Goal: Transaction & Acquisition: Purchase product/service

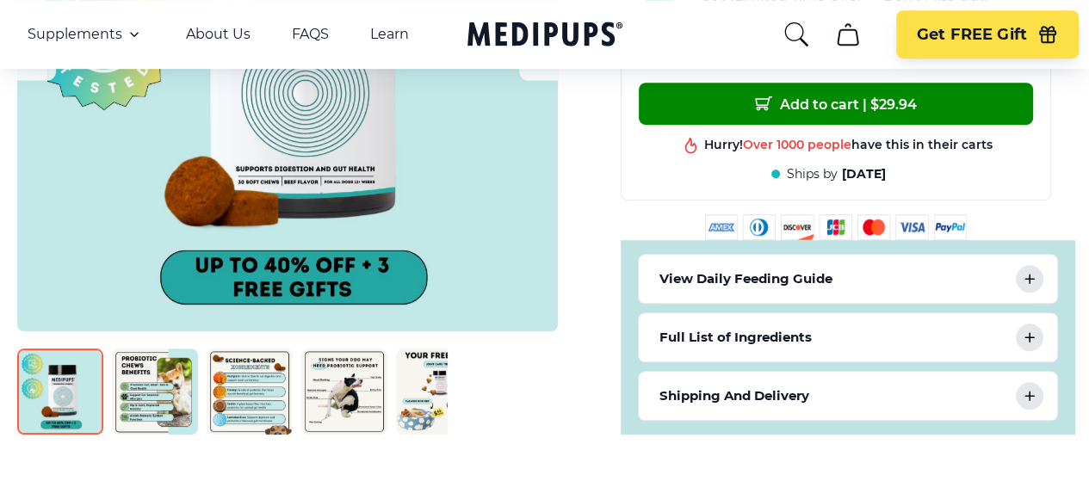
scroll to position [689, 0]
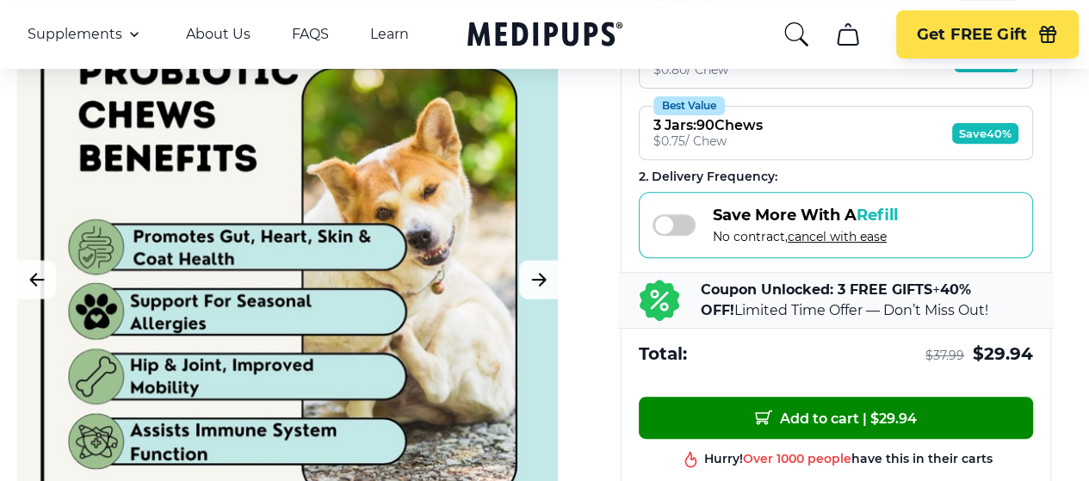
scroll to position [517, 0]
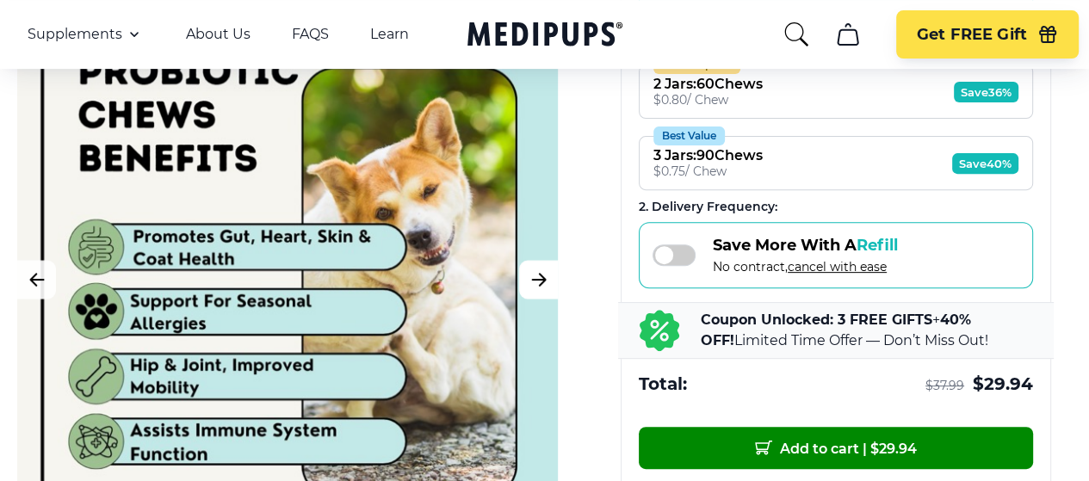
click at [537, 275] on icon "Next Image" at bounding box center [539, 280] width 21 height 22
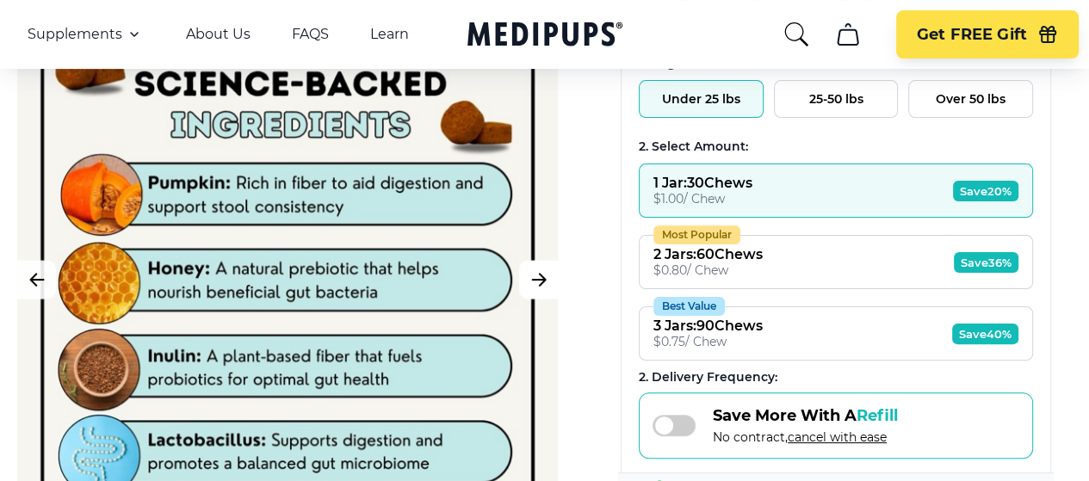
scroll to position [344, 0]
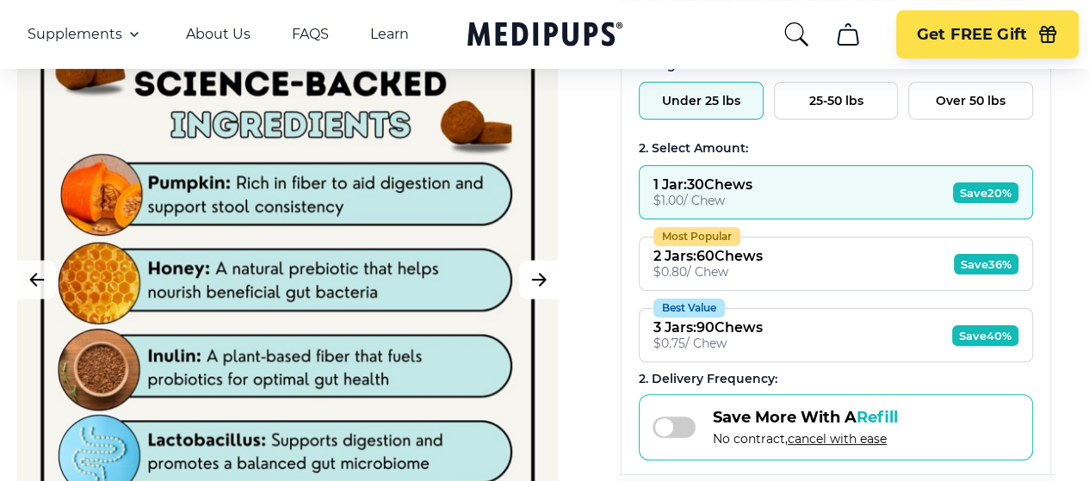
click at [533, 278] on icon "Next Image" at bounding box center [538, 280] width 13 height 12
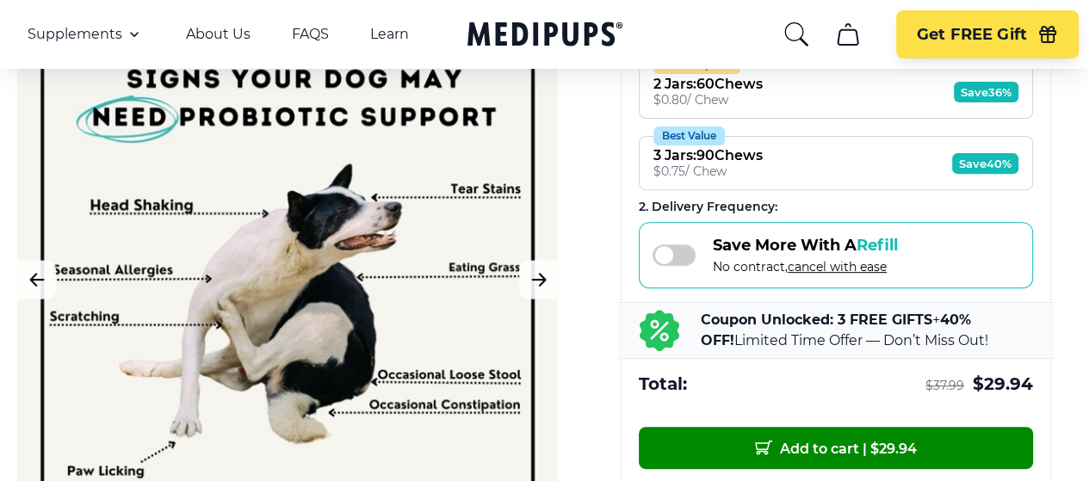
scroll to position [430, 0]
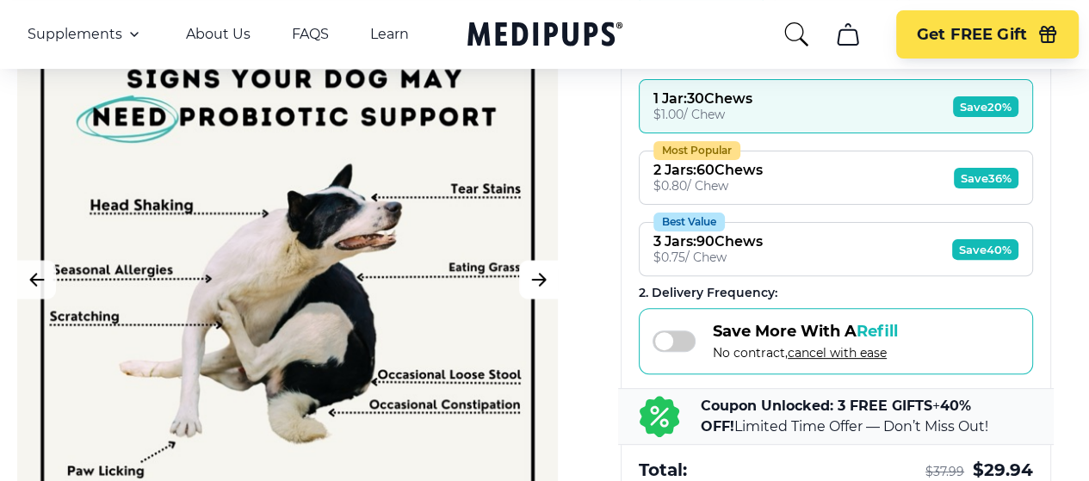
click at [533, 272] on icon "Next Image" at bounding box center [539, 280] width 21 height 22
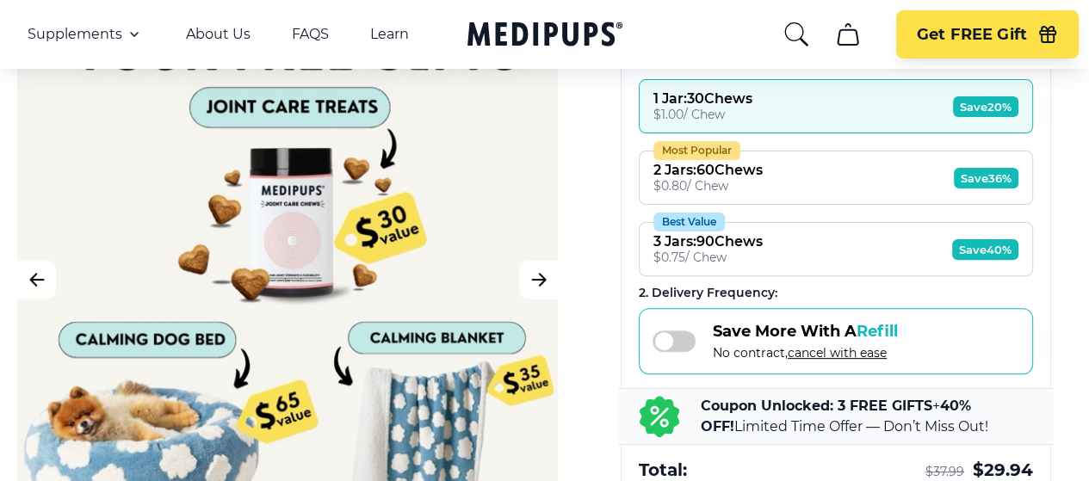
click at [533, 278] on icon "Next Image" at bounding box center [538, 280] width 13 height 12
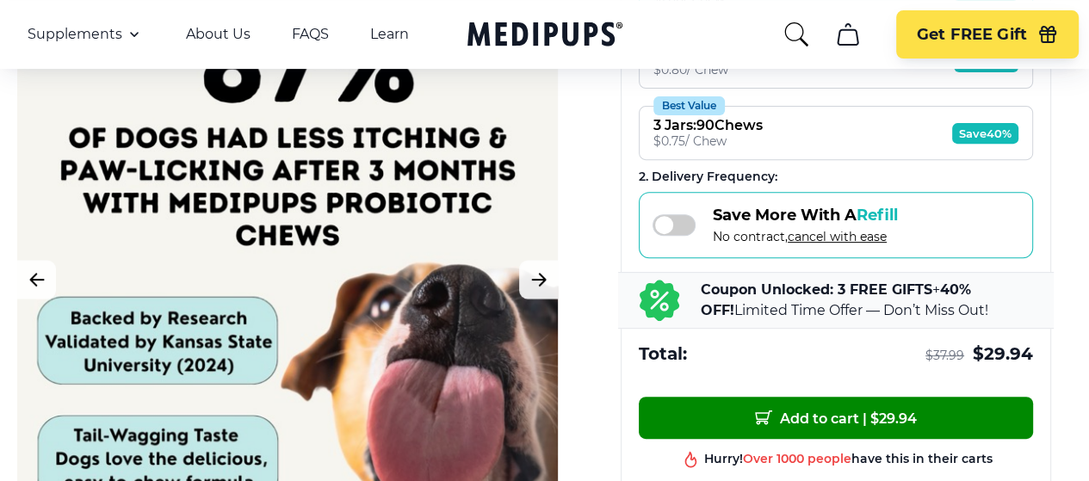
scroll to position [517, 0]
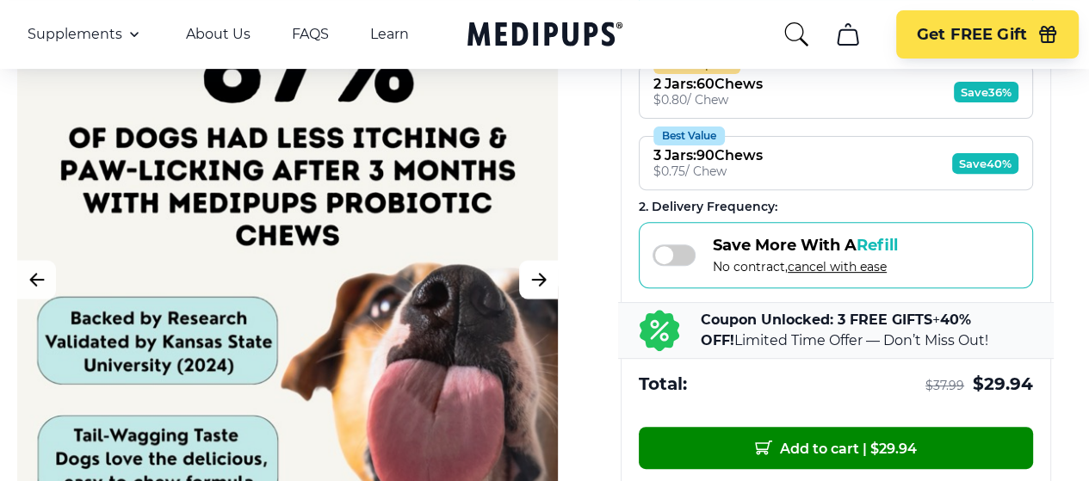
click at [537, 282] on icon "Next Image" at bounding box center [539, 280] width 21 height 22
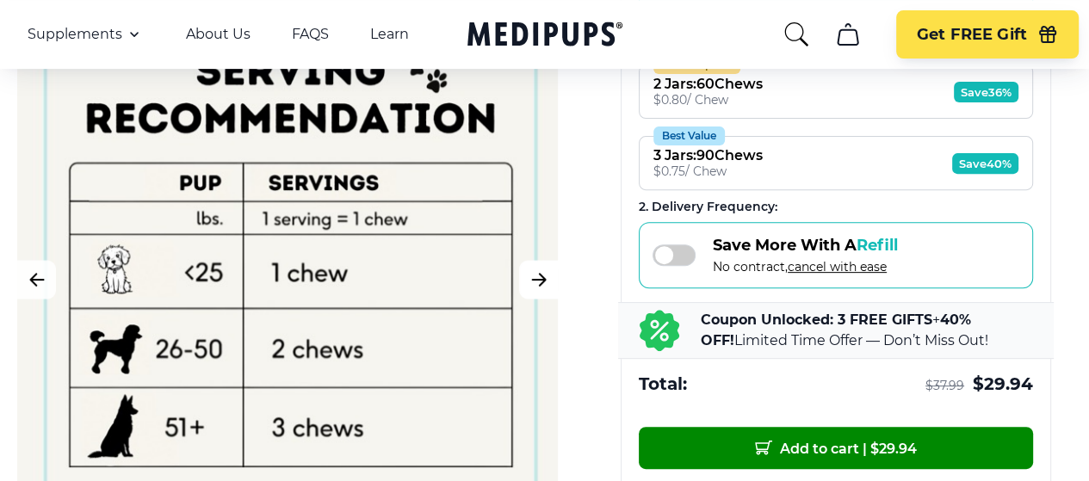
click at [537, 282] on icon "Next Image" at bounding box center [539, 280] width 21 height 22
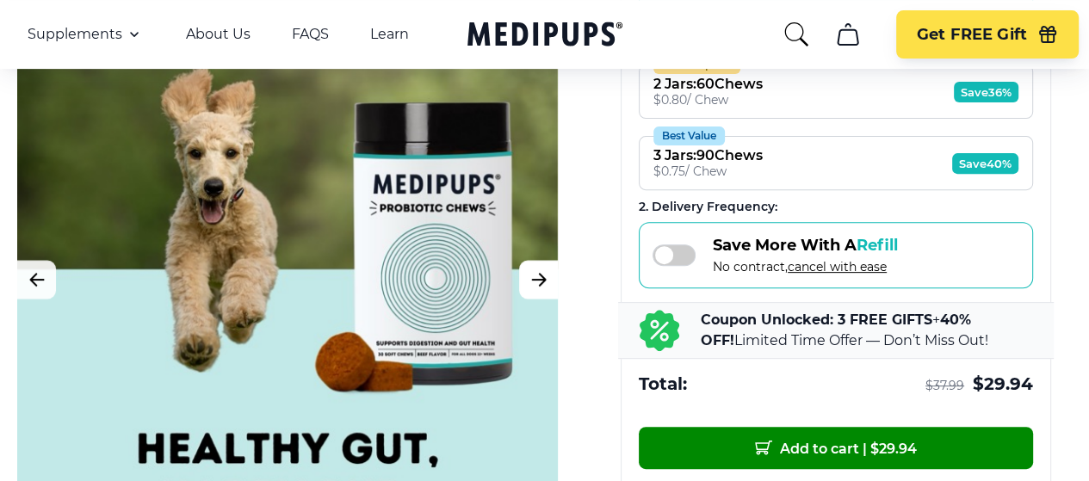
click at [534, 282] on icon "Next Image" at bounding box center [539, 280] width 21 height 22
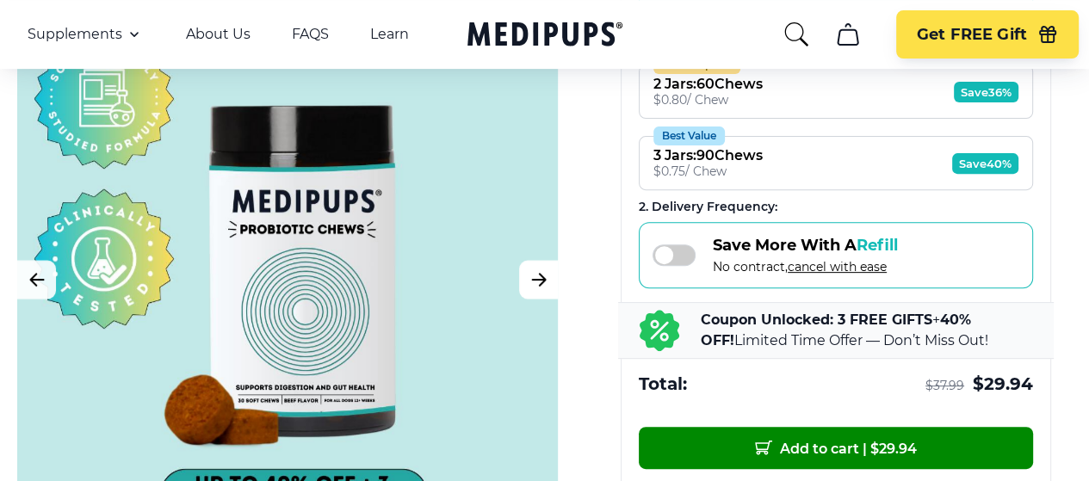
click at [547, 261] on button "Next Image" at bounding box center [538, 280] width 39 height 39
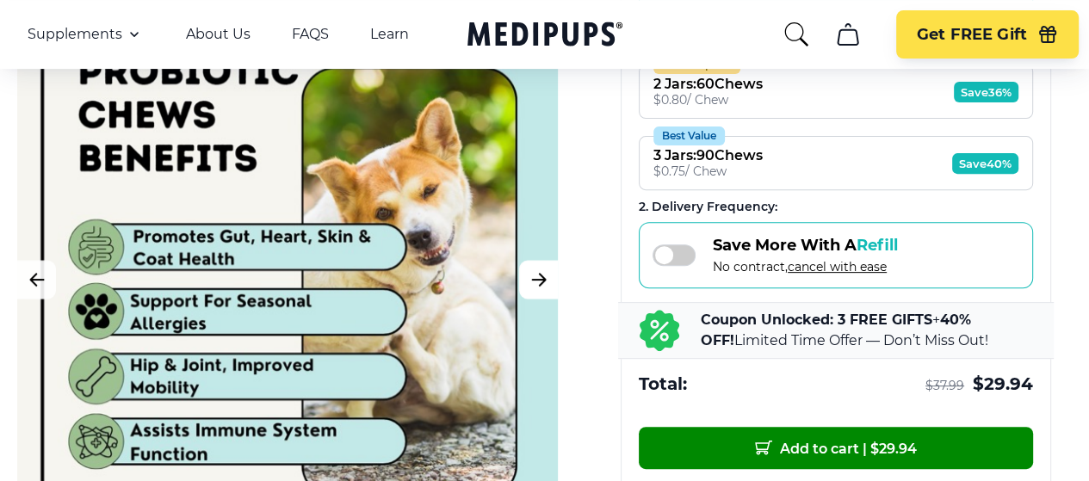
click at [540, 273] on icon "Next Image" at bounding box center [539, 280] width 21 height 22
